Goal: Transaction & Acquisition: Purchase product/service

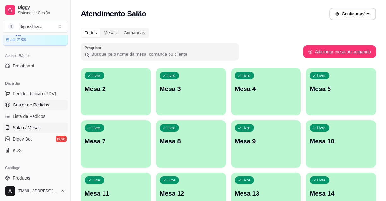
click at [51, 108] on link "Gestor de Pedidos" at bounding box center [35, 105] width 65 height 10
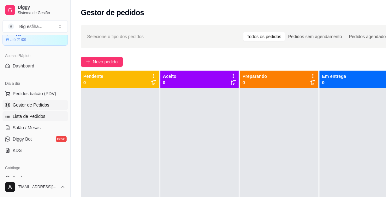
click at [46, 120] on link "Lista de Pedidos" at bounding box center [35, 116] width 65 height 10
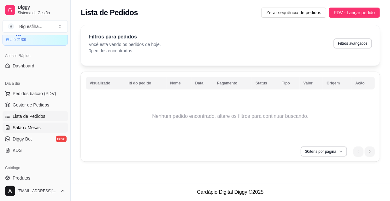
click at [38, 128] on span "Salão / Mesas" at bounding box center [27, 128] width 28 height 6
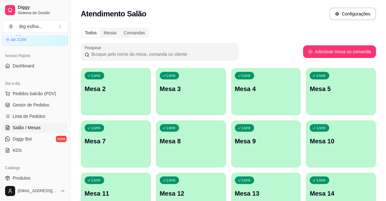
click at [120, 104] on div "Livre Mesa 2" at bounding box center [116, 88] width 70 height 40
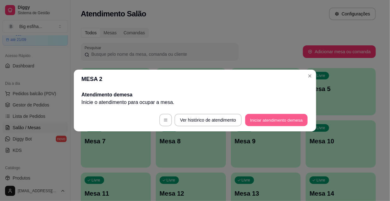
click at [270, 125] on button "Iniciar atendimento de mesa" at bounding box center [276, 120] width 63 height 12
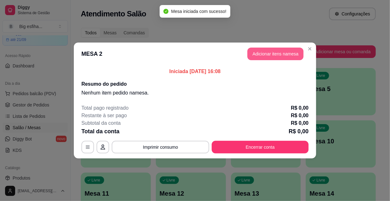
click at [265, 51] on button "Adicionar itens na mesa" at bounding box center [276, 54] width 56 height 13
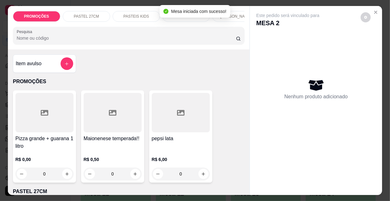
click at [37, 41] on input "Pesquisa" at bounding box center [127, 38] width 220 height 6
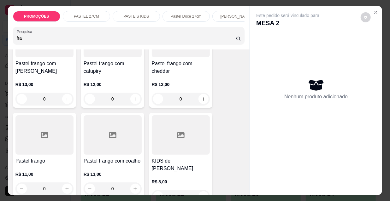
scroll to position [115, 0]
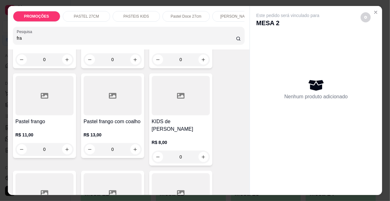
type input "fra"
click at [44, 142] on div "R$ 11,00 0" at bounding box center [44, 144] width 58 height 24
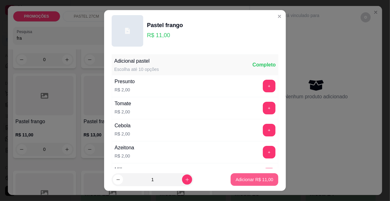
click at [241, 180] on p "Adicionar R$ 11,00" at bounding box center [255, 180] width 38 height 6
type input "1"
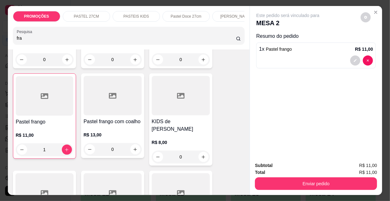
scroll to position [0, 364]
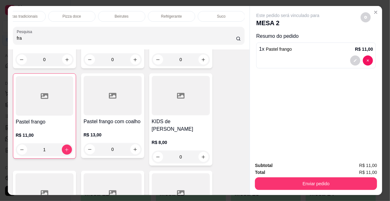
drag, startPoint x: 177, startPoint y: 8, endPoint x: 177, endPoint y: 13, distance: 4.8
click at [177, 12] on div "PROMOÇÕES PASTEL 27CM PASTEIS KIDS Pastel Doce 27cm Esfihas Salgadas Esfihas do…" at bounding box center [129, 28] width 242 height 44
click at [177, 14] on p "Refrigerante" at bounding box center [171, 16] width 21 height 5
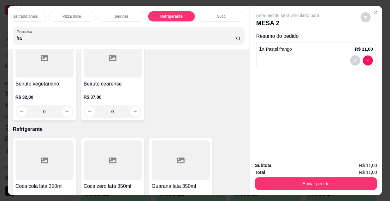
scroll to position [16, 0]
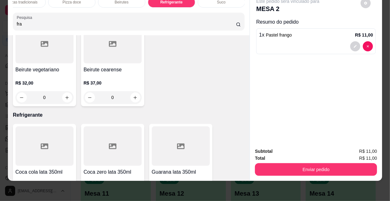
click at [67, 198] on icon "increase-product-quantity" at bounding box center [67, 200] width 5 height 5
type input "1"
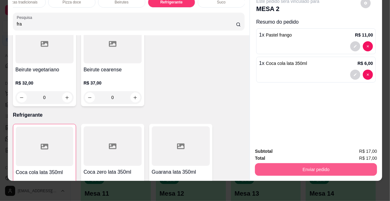
click at [322, 164] on button "Enviar pedido" at bounding box center [316, 170] width 122 height 13
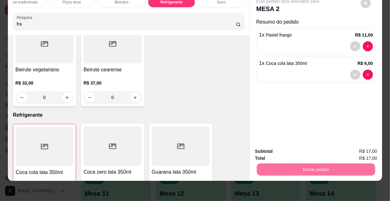
click at [304, 153] on button "Não registrar e enviar pedido" at bounding box center [296, 150] width 64 height 12
